Goal: Find specific page/section: Find specific page/section

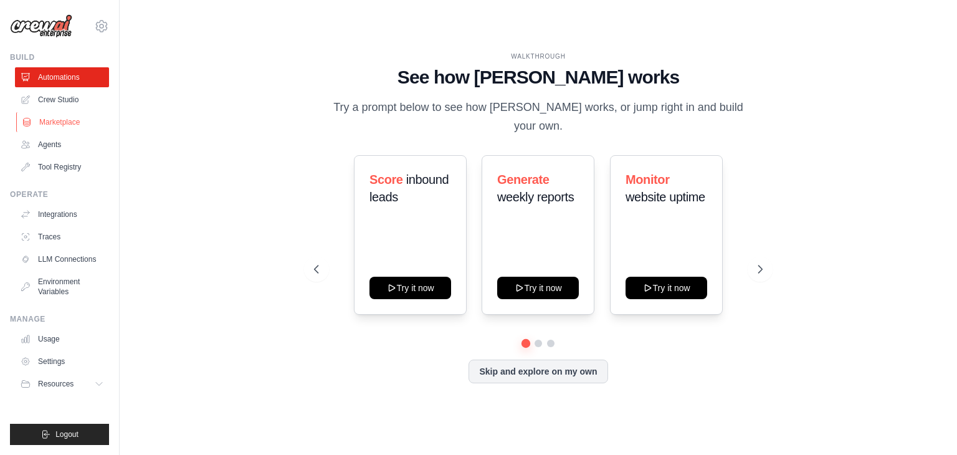
click at [65, 118] on link "Marketplace" at bounding box center [63, 122] width 94 height 20
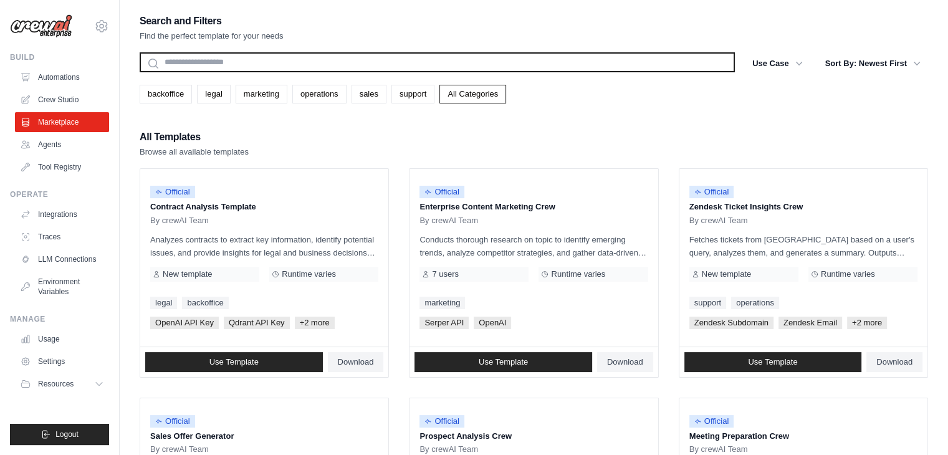
click at [256, 69] on input "text" at bounding box center [437, 62] width 595 height 20
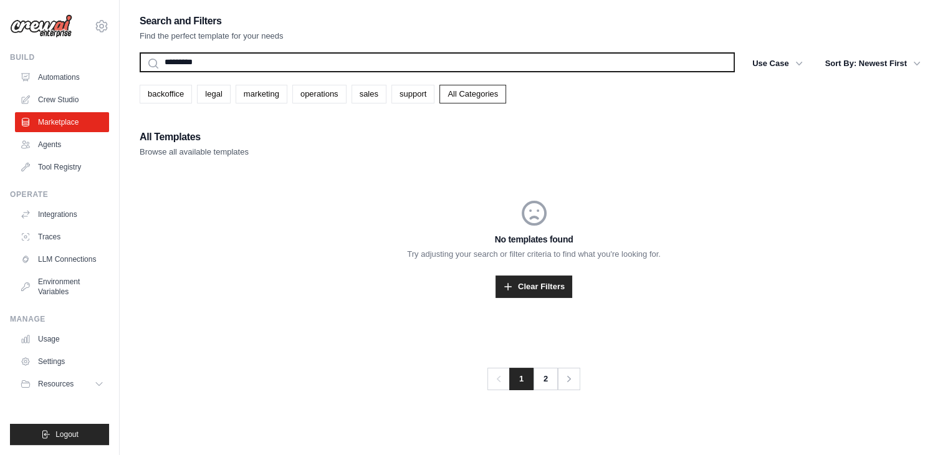
type input "*********"
click at [139, 72] on button "Search" at bounding box center [139, 72] width 1 height 1
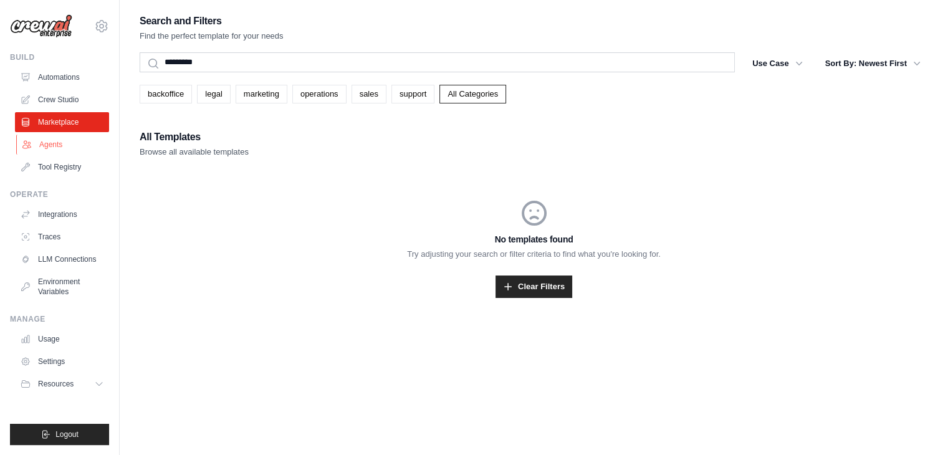
click at [65, 145] on link "Agents" at bounding box center [63, 145] width 94 height 20
click at [63, 139] on link "Agents" at bounding box center [63, 145] width 94 height 20
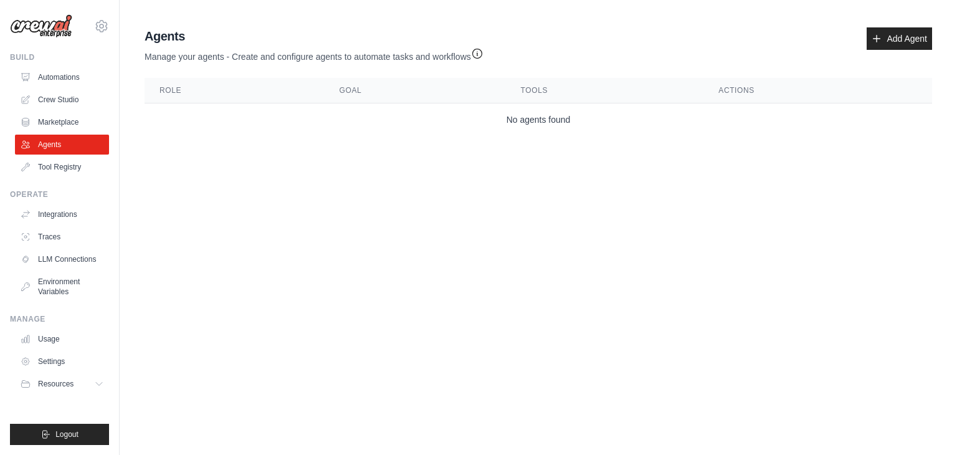
click at [352, 87] on th "Goal" at bounding box center [415, 91] width 181 height 26
click at [741, 89] on th "Actions" at bounding box center [818, 91] width 229 height 26
click at [182, 85] on th "Role" at bounding box center [235, 91] width 180 height 26
